Goal: Contribute content: Contribute content

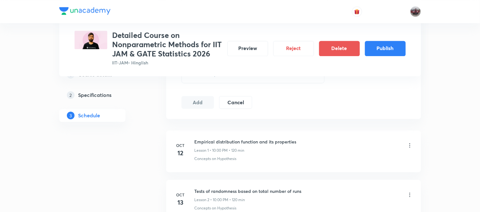
scroll to position [320, 0]
